Goal: Find specific page/section: Find specific page/section

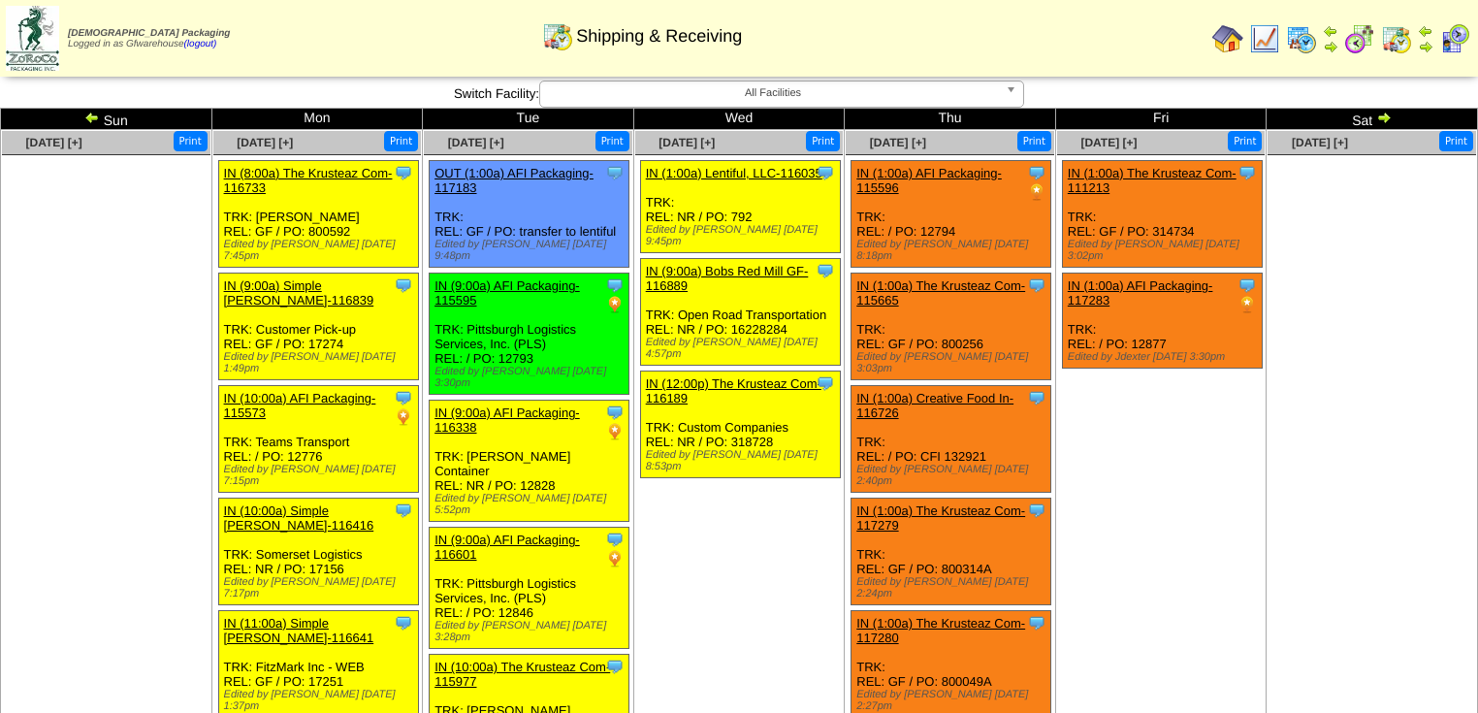
click at [1386, 118] on img at bounding box center [1384, 118] width 16 height 16
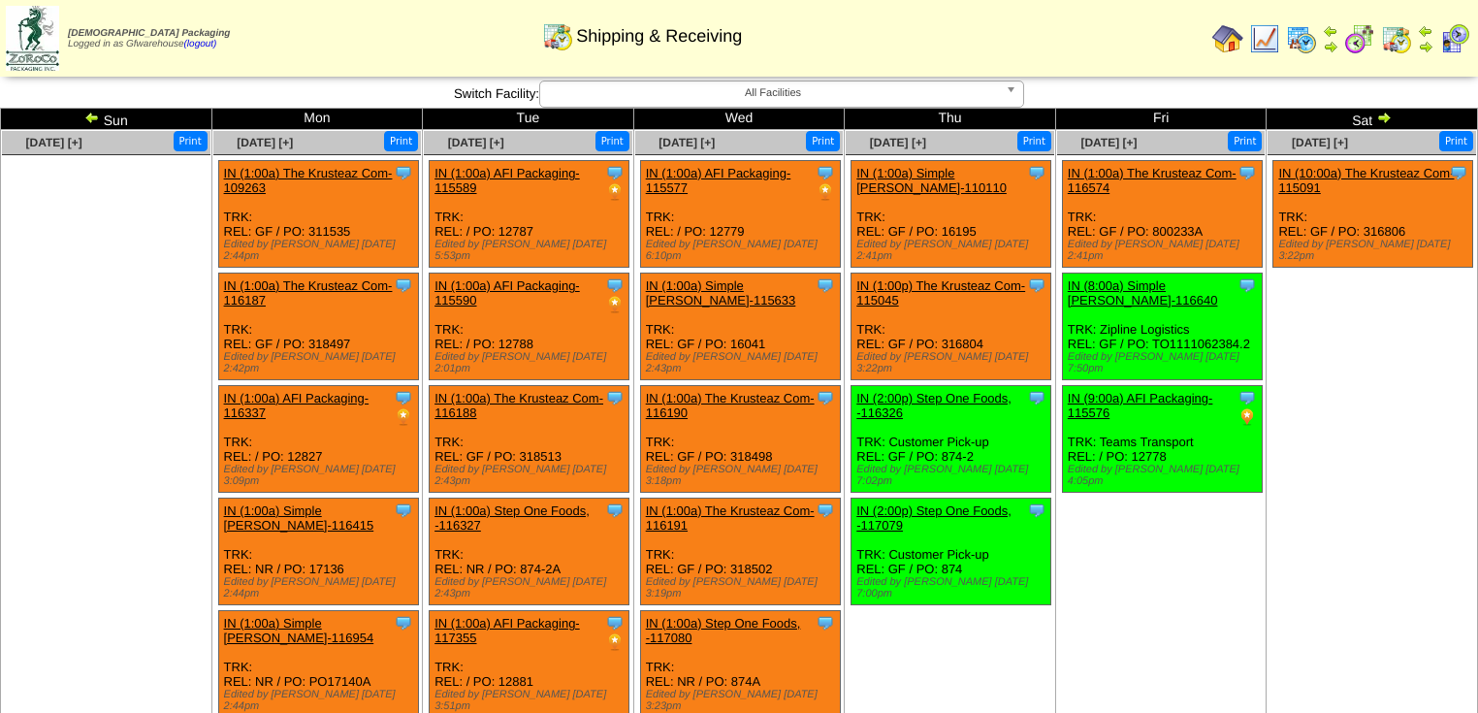
click at [93, 117] on img at bounding box center [92, 118] width 16 height 16
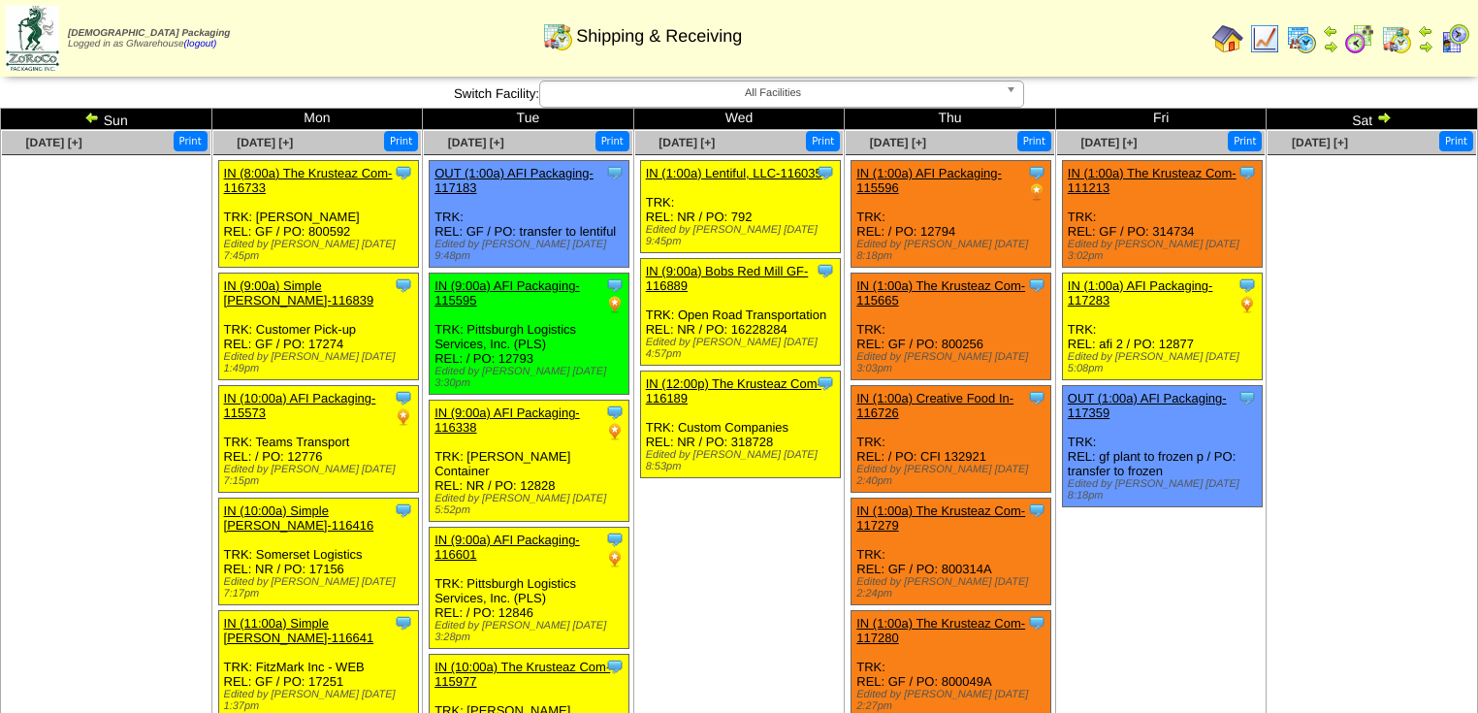
click at [92, 118] on img at bounding box center [92, 118] width 16 height 16
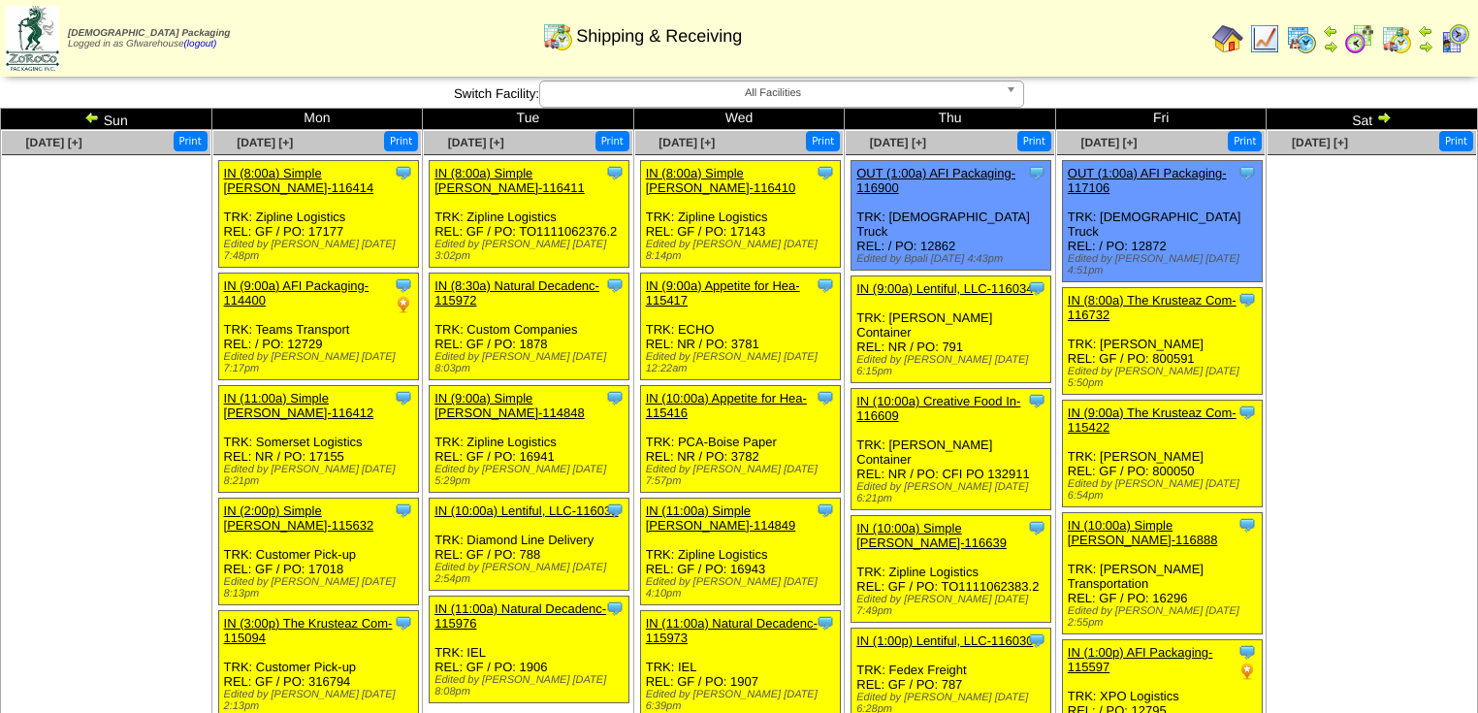
click at [1385, 113] on img at bounding box center [1384, 118] width 16 height 16
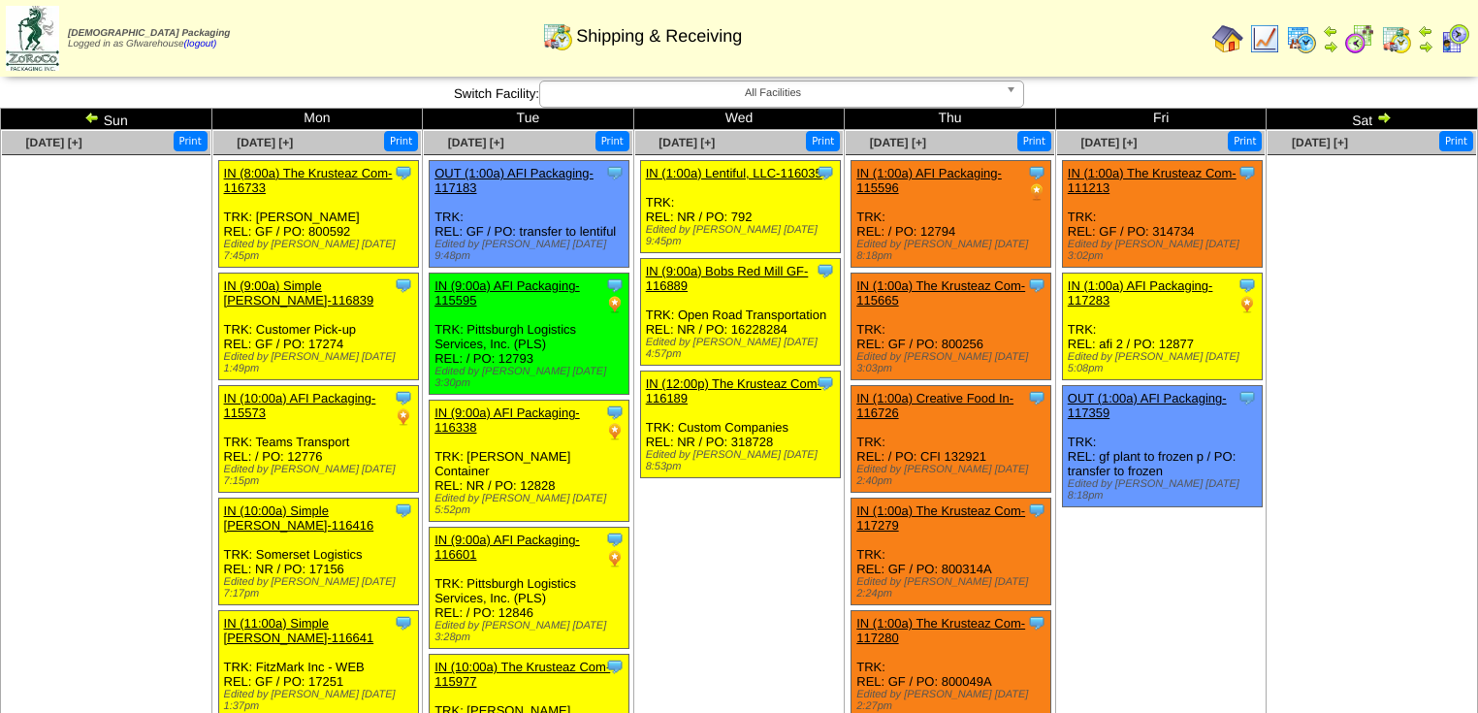
click at [1385, 117] on img at bounding box center [1384, 118] width 16 height 16
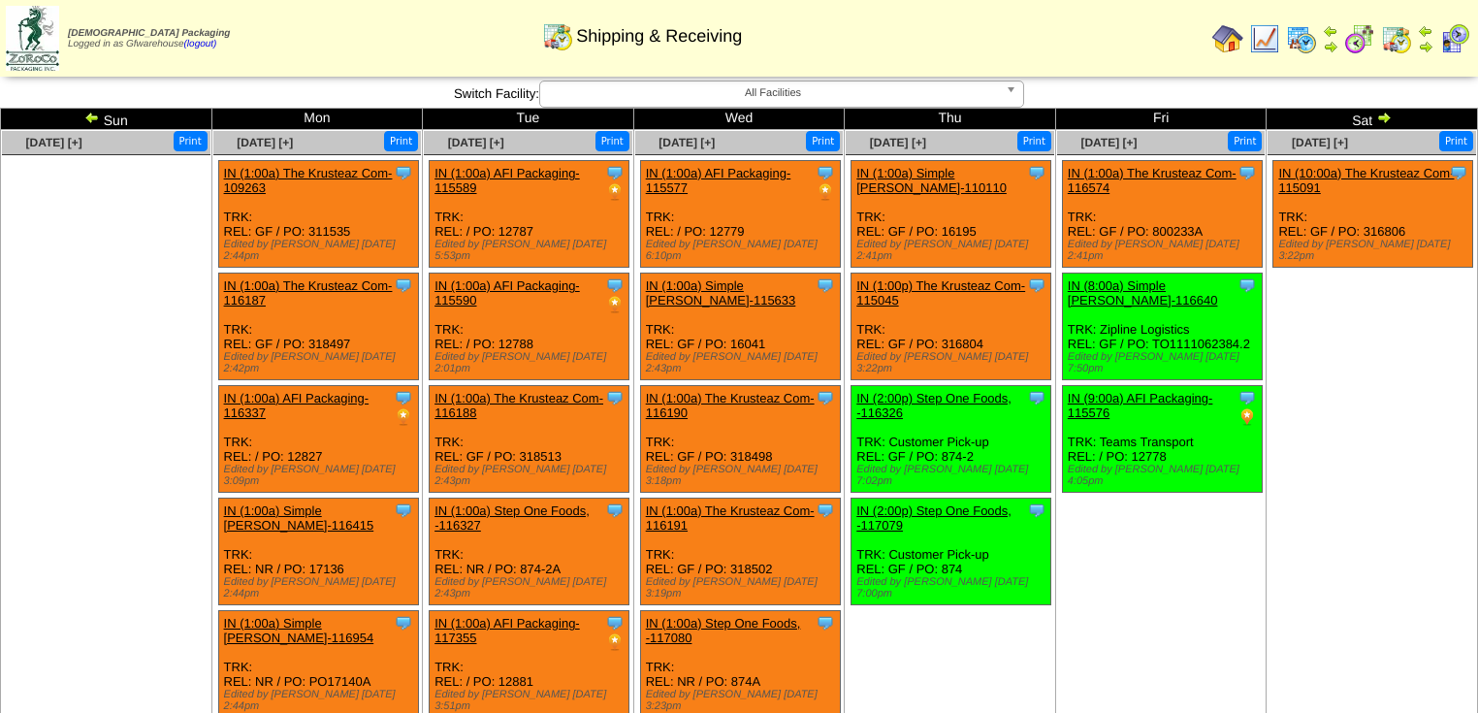
click at [1386, 119] on img at bounding box center [1384, 118] width 16 height 16
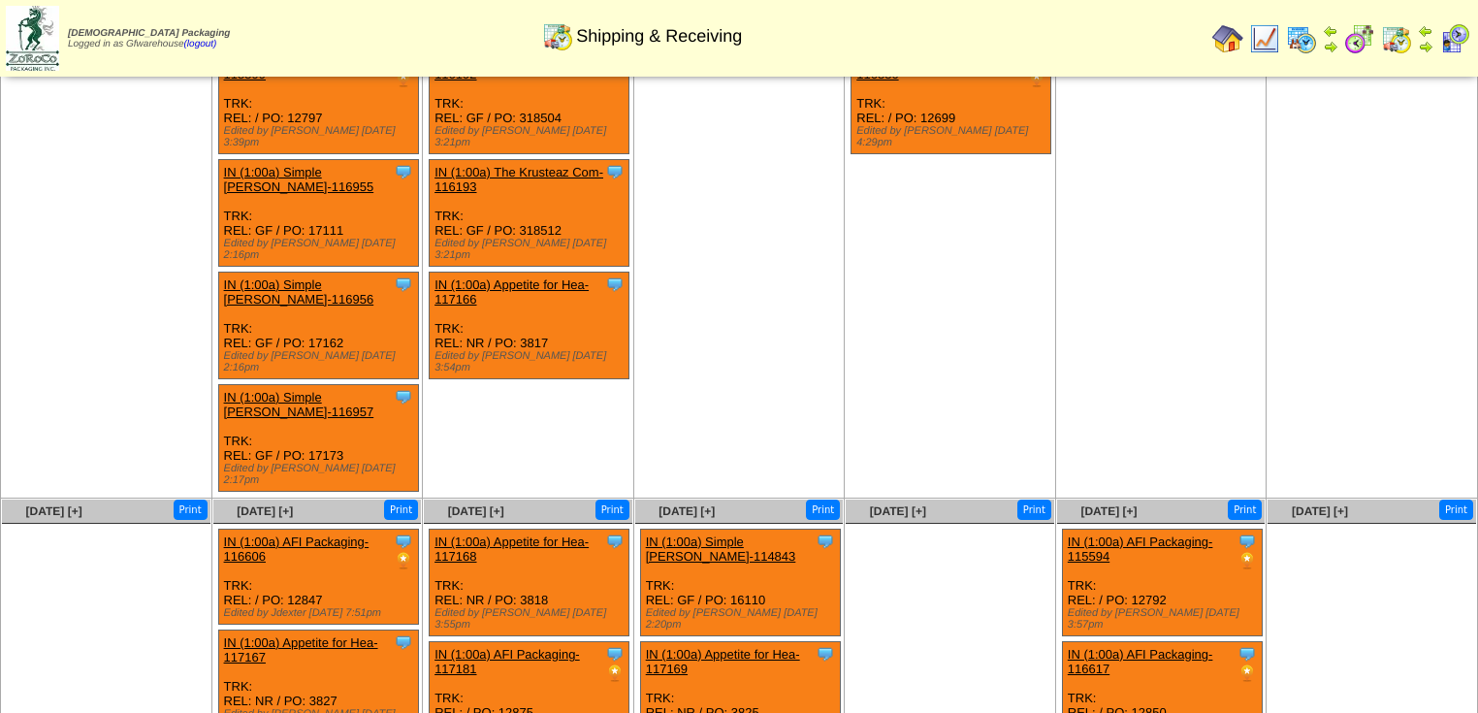
scroll to position [476, 0]
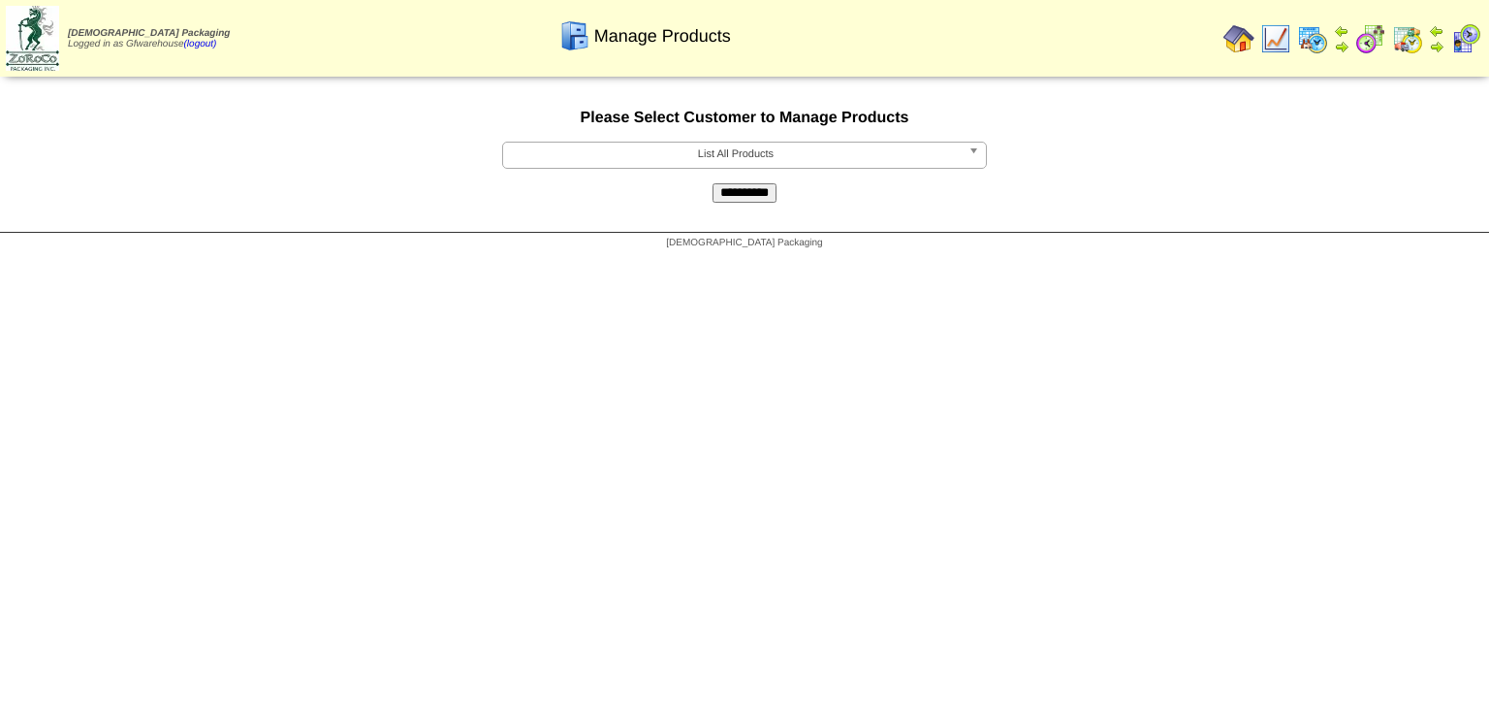
click at [829, 164] on span "List All Products" at bounding box center [736, 154] width 450 height 23
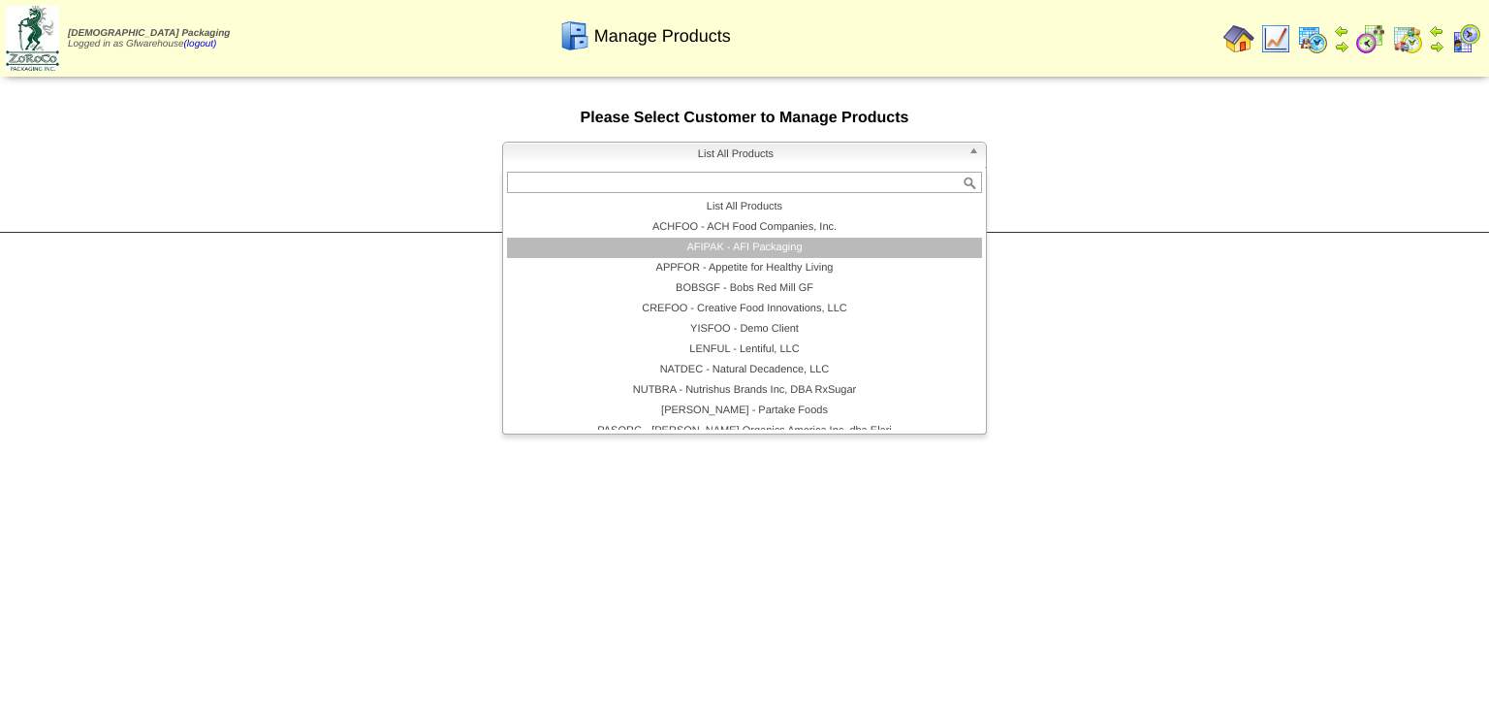
click at [767, 257] on li "AFIPAK - AFI Packaging" at bounding box center [744, 248] width 475 height 20
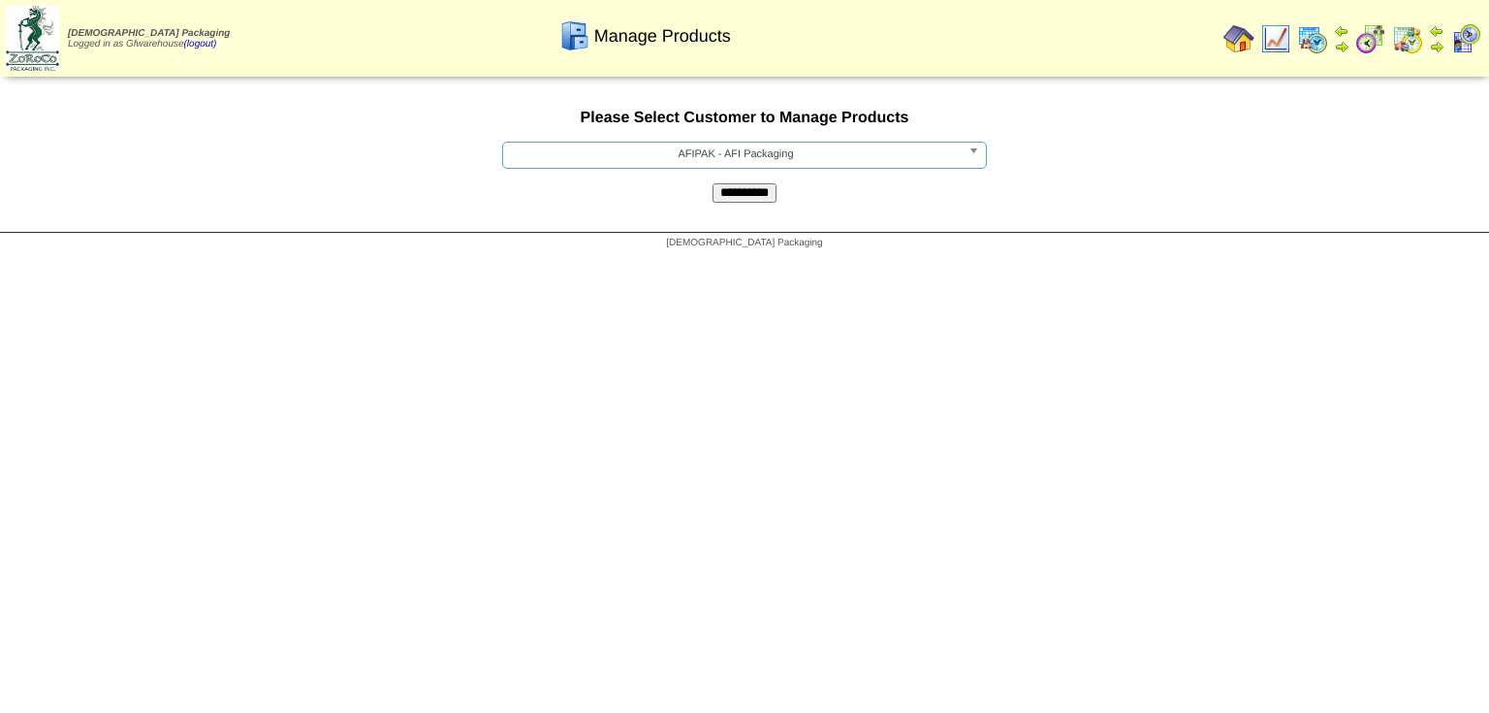
click at [762, 194] on input "**********" at bounding box center [745, 192] width 64 height 19
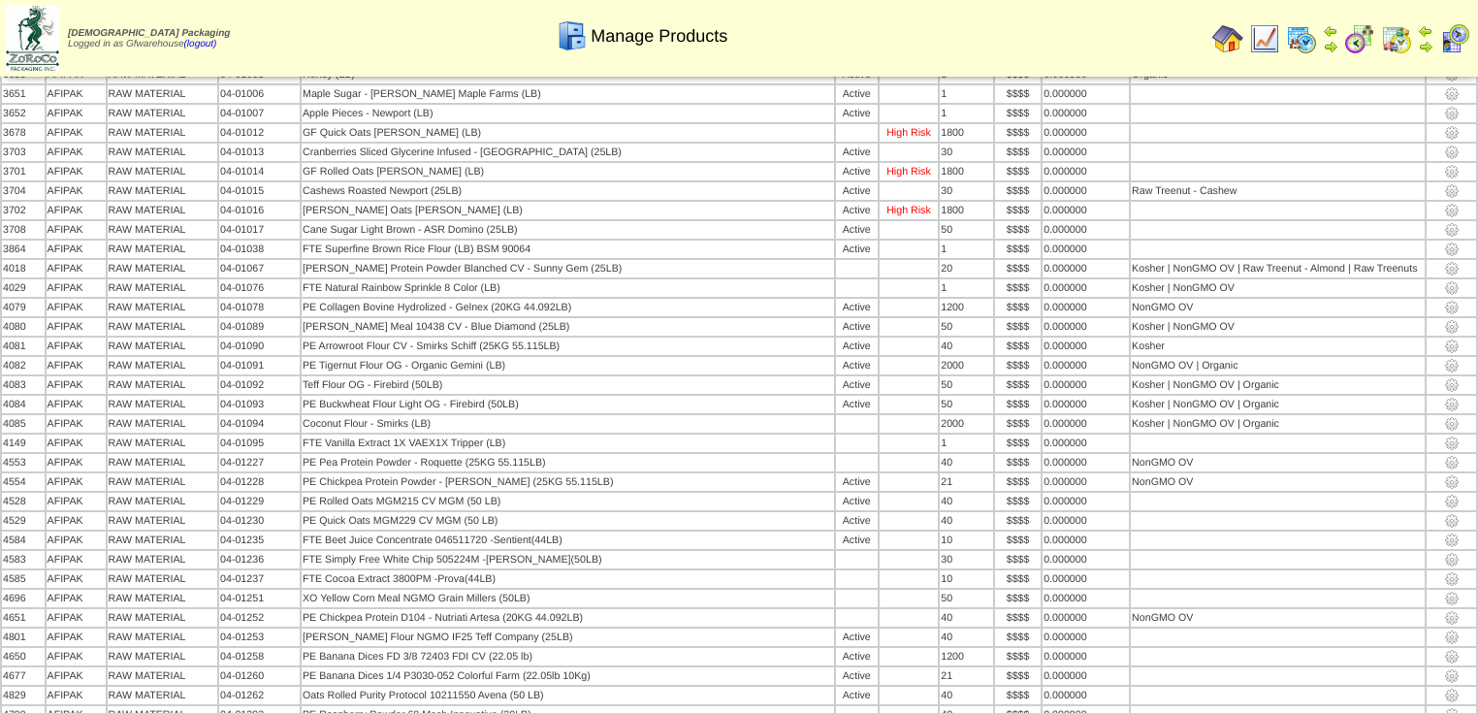
scroll to position [5361, 0]
